Goal: Register for event/course

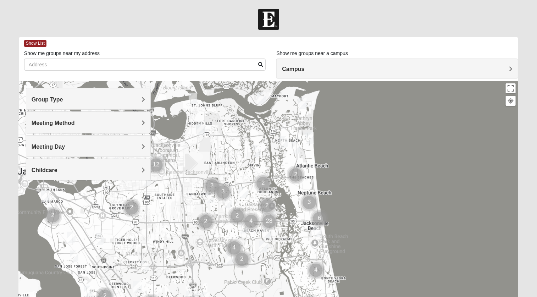
click at [63, 102] on span "Group Type" at bounding box center [48, 99] width 32 height 6
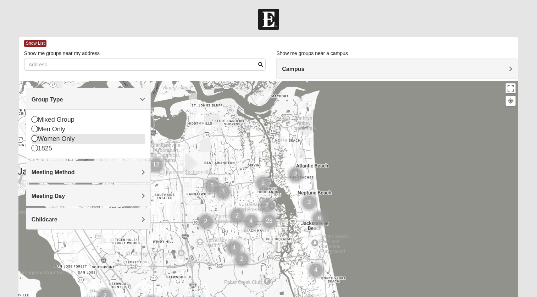
click at [34, 139] on icon at bounding box center [35, 138] width 6 height 6
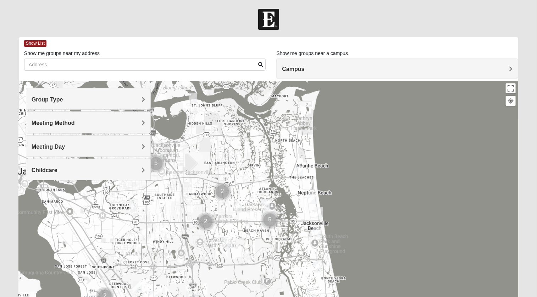
click at [65, 147] on span "Meeting Day" at bounding box center [48, 147] width 33 height 6
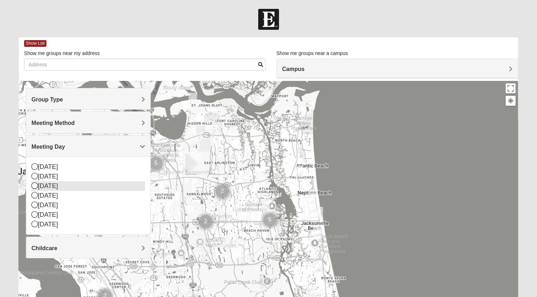
click at [35, 187] on icon at bounding box center [35, 185] width 6 height 6
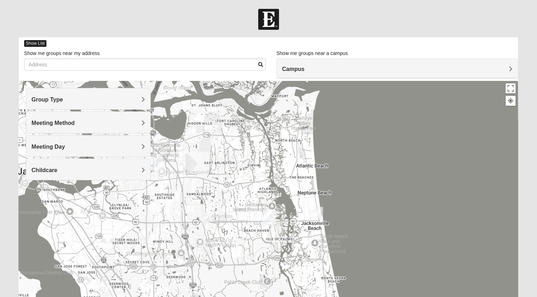
click at [34, 46] on span "Show List" at bounding box center [35, 43] width 22 height 7
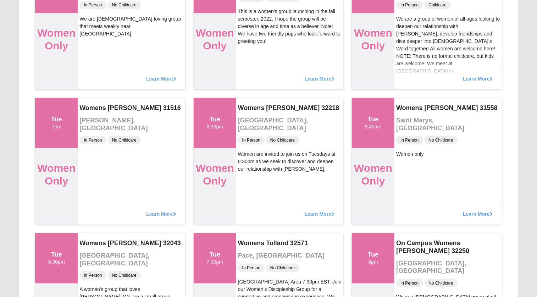
scroll to position [139, 0]
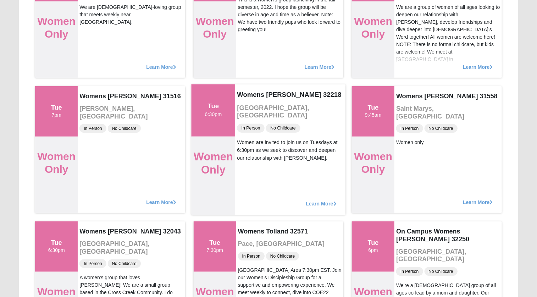
click at [212, 123] on div "Tue 6:30pm" at bounding box center [213, 110] width 44 height 52
click at [309, 200] on span "Learn More" at bounding box center [321, 200] width 31 height 0
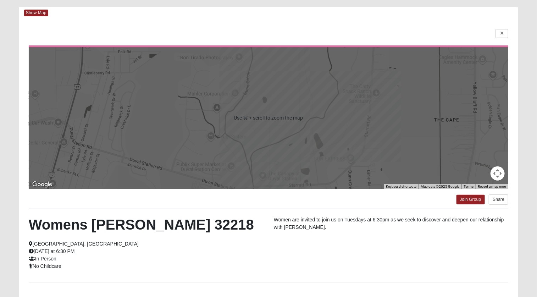
scroll to position [68, 0]
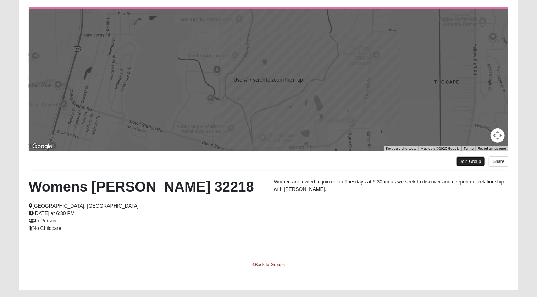
click at [469, 160] on link "Join Group" at bounding box center [470, 162] width 28 height 10
